Goal: Information Seeking & Learning: Find specific page/section

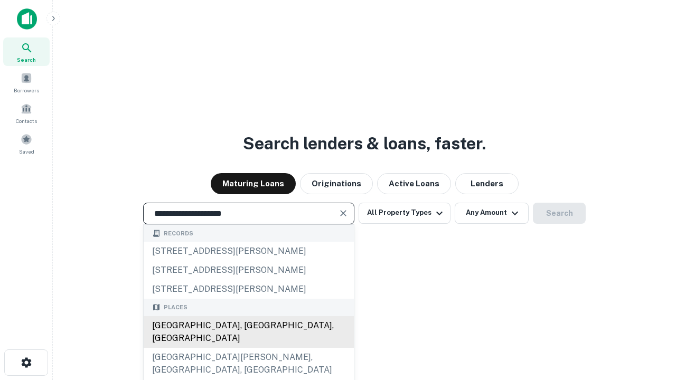
click at [248, 348] on div "[GEOGRAPHIC_DATA], [GEOGRAPHIC_DATA], [GEOGRAPHIC_DATA]" at bounding box center [249, 332] width 210 height 32
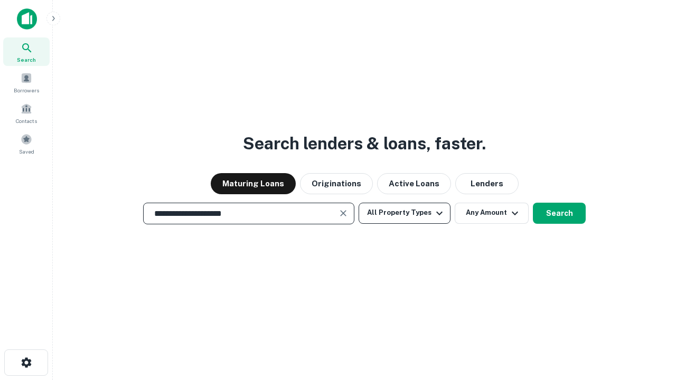
type input "**********"
click at [405, 213] on button "All Property Types" at bounding box center [405, 213] width 92 height 21
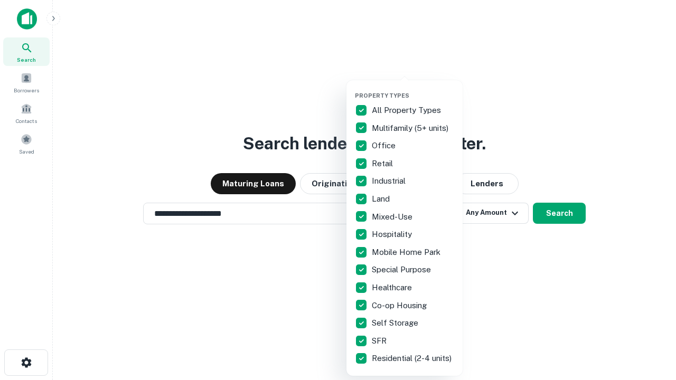
click at [413, 89] on button "button" at bounding box center [413, 89] width 116 height 1
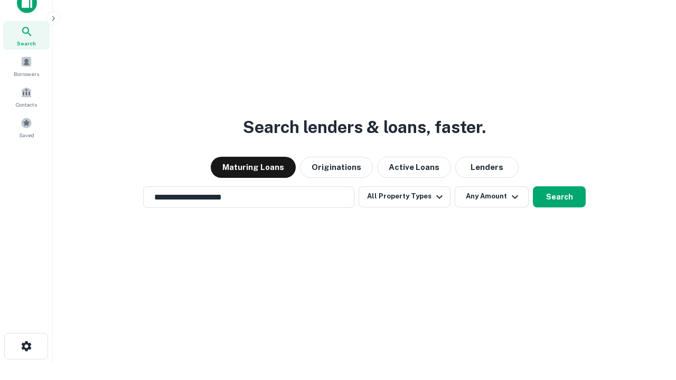
scroll to position [6, 127]
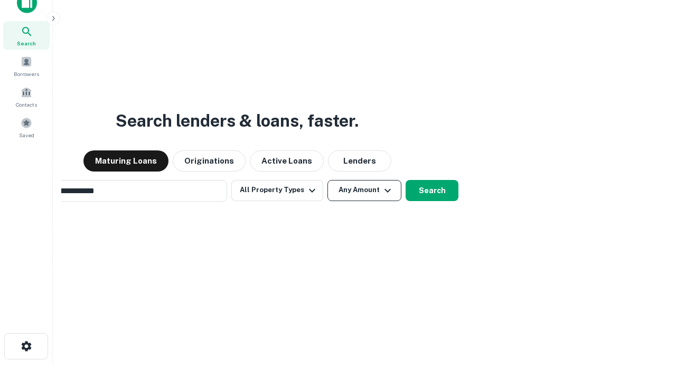
click at [327, 180] on button "Any Amount" at bounding box center [364, 190] width 74 height 21
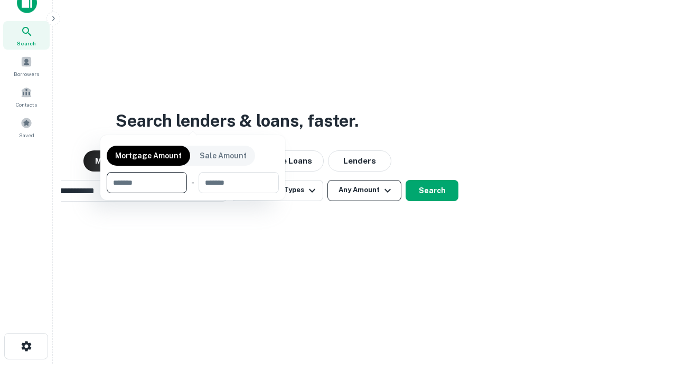
scroll to position [17, 0]
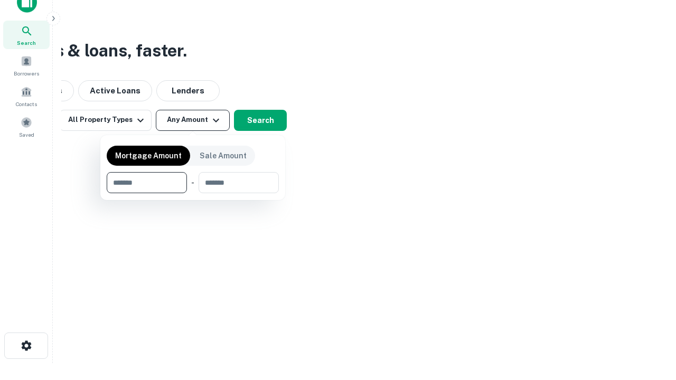
type input "*******"
click at [193, 193] on button "button" at bounding box center [193, 193] width 172 height 1
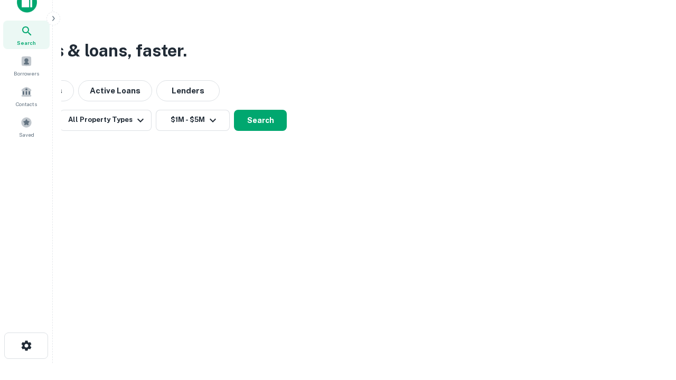
scroll to position [16, 0]
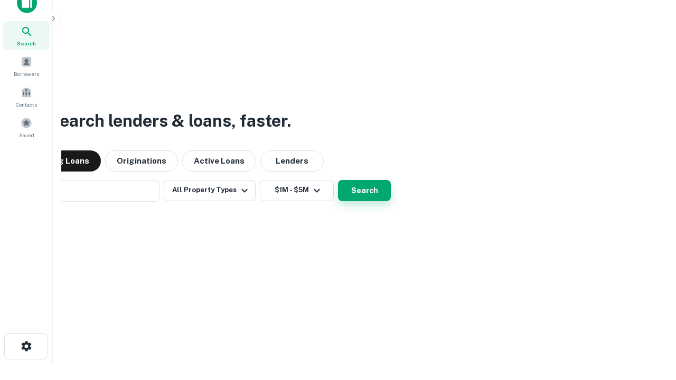
click at [338, 180] on button "Search" at bounding box center [364, 190] width 53 height 21
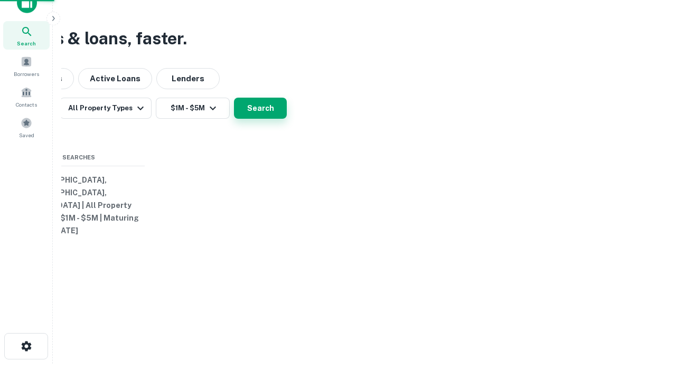
scroll to position [17, 0]
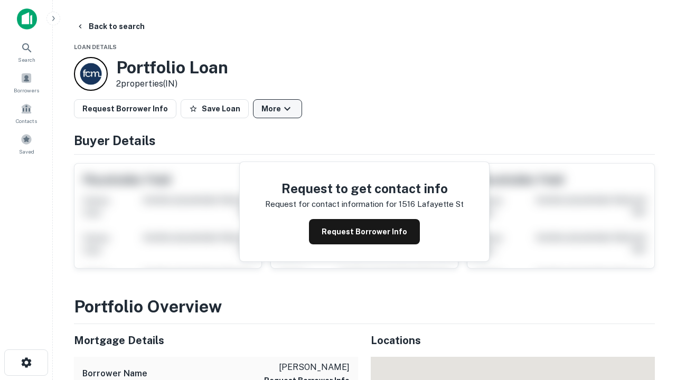
click at [277, 109] on button "More" at bounding box center [277, 108] width 49 height 19
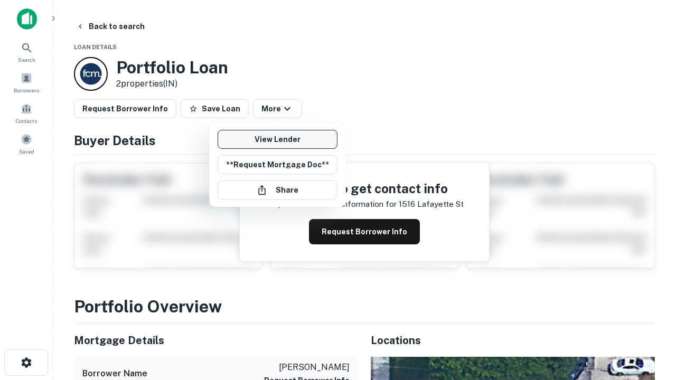
click at [277, 139] on link "View Lender" at bounding box center [278, 139] width 120 height 19
